Goal: Information Seeking & Learning: Learn about a topic

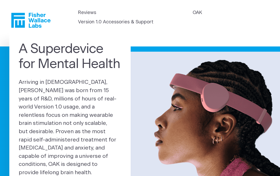
click at [0, 79] on div "A Superdevice for Mental Health Arriving in 2025, OAK was born from 15 years of…" at bounding box center [140, 121] width 280 height 169
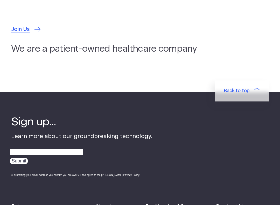
scroll to position [1582, 0]
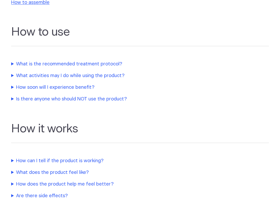
click at [24, 98] on summary "Is there anyone who should NOT use the product?" at bounding box center [120, 99] width 218 height 7
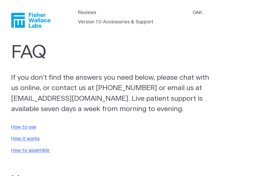
click at [145, 19] on link "Version 1.0 Accessories & Support" at bounding box center [116, 22] width 76 height 7
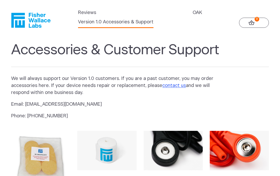
click at [193, 16] on link "OAK" at bounding box center [197, 12] width 9 height 7
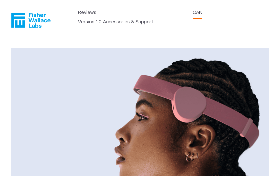
click at [85, 14] on header "Reviews OAK Version 1.0 Accessories & Support" at bounding box center [140, 18] width 280 height 37
click at [88, 16] on link "Reviews" at bounding box center [87, 12] width 18 height 7
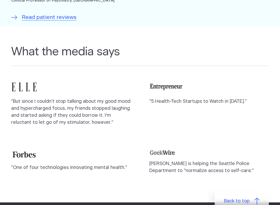
scroll to position [421, 0]
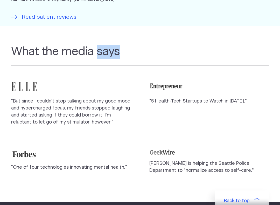
click at [225, 52] on h2 "What the media says" at bounding box center [140, 55] width 258 height 21
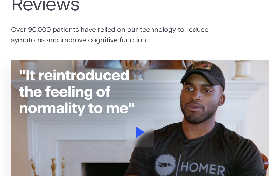
scroll to position [0, 0]
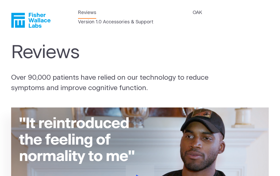
click at [193, 16] on link "OAK" at bounding box center [197, 12] width 9 height 7
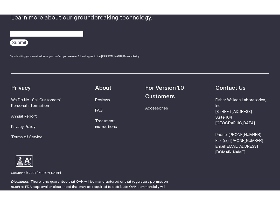
scroll to position [852, 0]
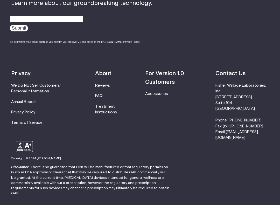
click at [162, 92] on link "Accessories" at bounding box center [156, 94] width 23 height 4
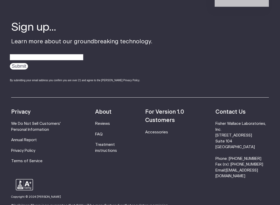
scroll to position [314, 0]
click at [108, 146] on link "Treatment instructions" at bounding box center [106, 148] width 22 height 10
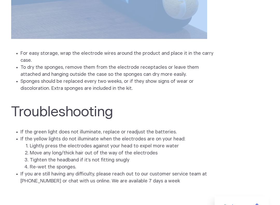
scroll to position [1264, 0]
click at [252, 55] on ul "For easy storage, wrap the electrode wires around the product and place it in t…" at bounding box center [140, 71] width 258 height 42
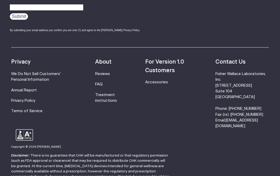
scroll to position [1536, 0]
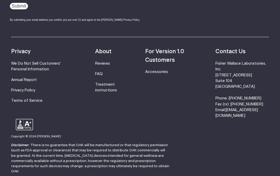
click at [110, 71] on li "FAQ" at bounding box center [110, 74] width 31 height 6
click at [102, 72] on link "FAQ" at bounding box center [99, 74] width 8 height 4
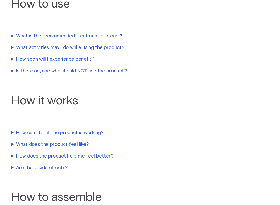
scroll to position [176, 0]
click at [28, 45] on summary "What activities may I do while using the product?" at bounding box center [120, 48] width 218 height 7
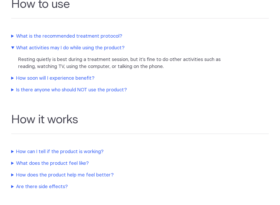
click at [247, 59] on div "Resting quietly is best during a treatment session, but it’s fine to do other a…" at bounding box center [140, 63] width 244 height 14
click at [256, 46] on details "What activities may I do while using the product? Resting quietly is best durin…" at bounding box center [140, 58] width 258 height 26
click at [28, 75] on summary "How soon will I experience benefit?" at bounding box center [120, 78] width 218 height 7
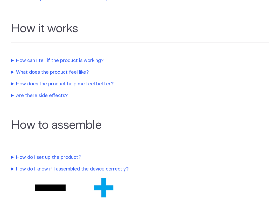
scroll to position [294, 0]
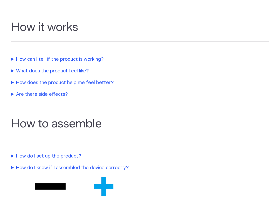
click at [18, 80] on summary "How does the product help me feel better?" at bounding box center [120, 82] width 218 height 7
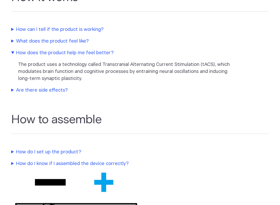
scroll to position [326, 0]
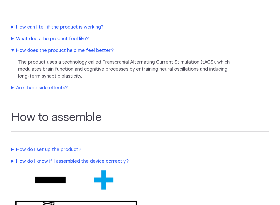
click at [19, 87] on summary "Are there side effects?" at bounding box center [120, 88] width 218 height 7
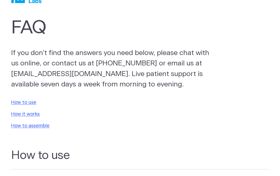
scroll to position [0, 0]
